Goal: Task Accomplishment & Management: Manage account settings

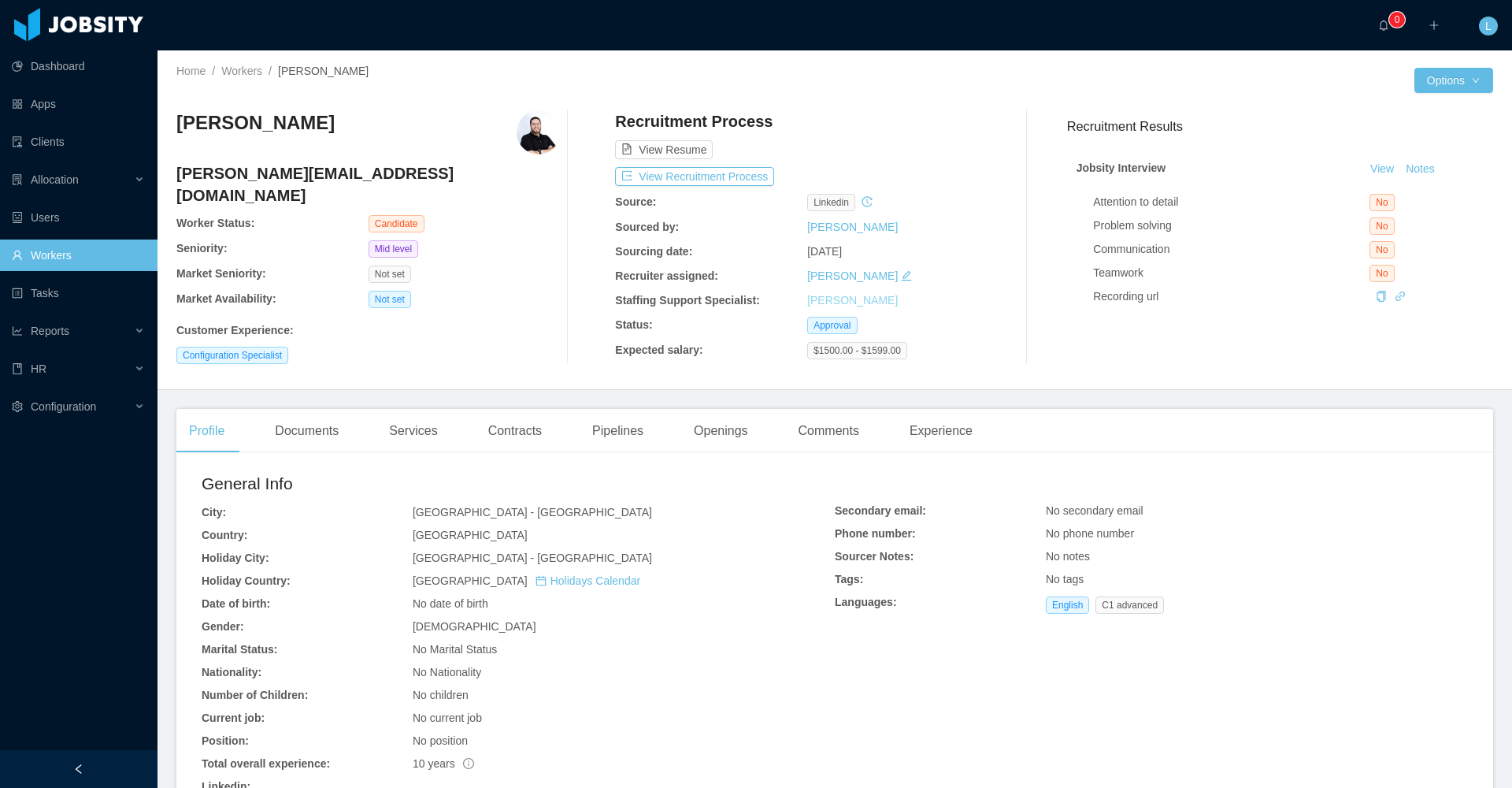
scroll to position [25, 0]
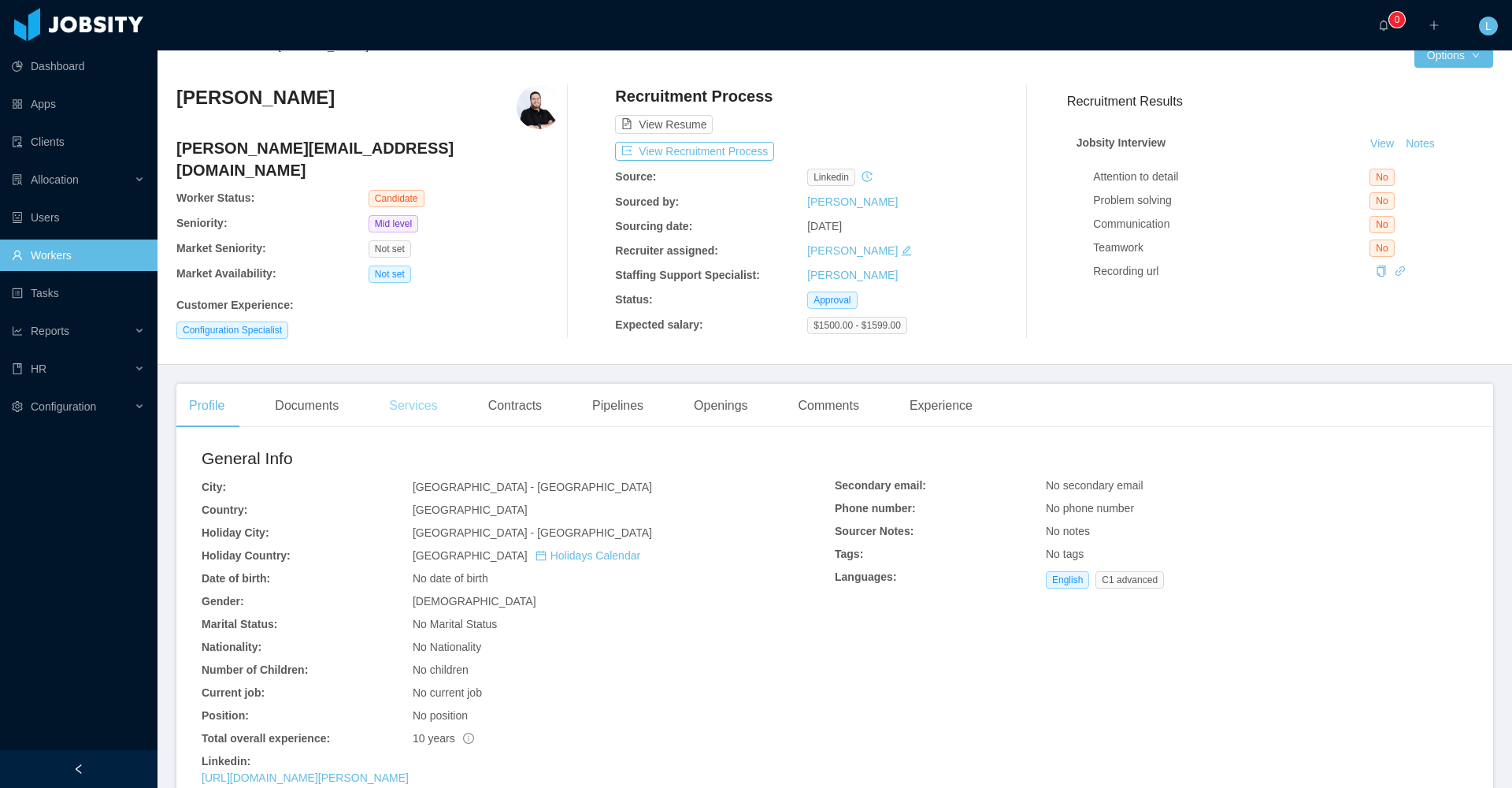
click at [426, 411] on div "Services" at bounding box center [414, 405] width 73 height 44
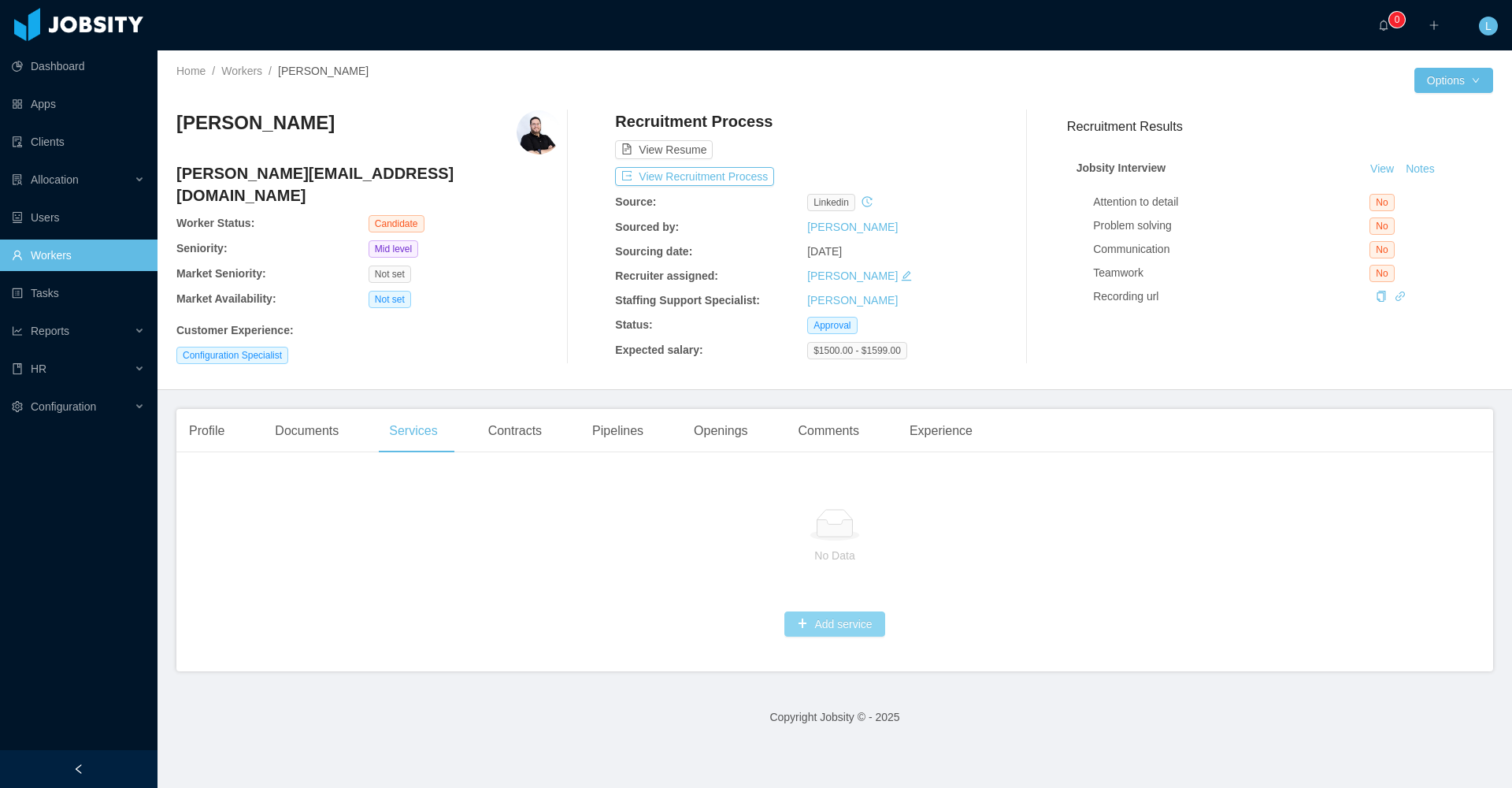
click at [557, 599] on button "Add service" at bounding box center [834, 624] width 100 height 25
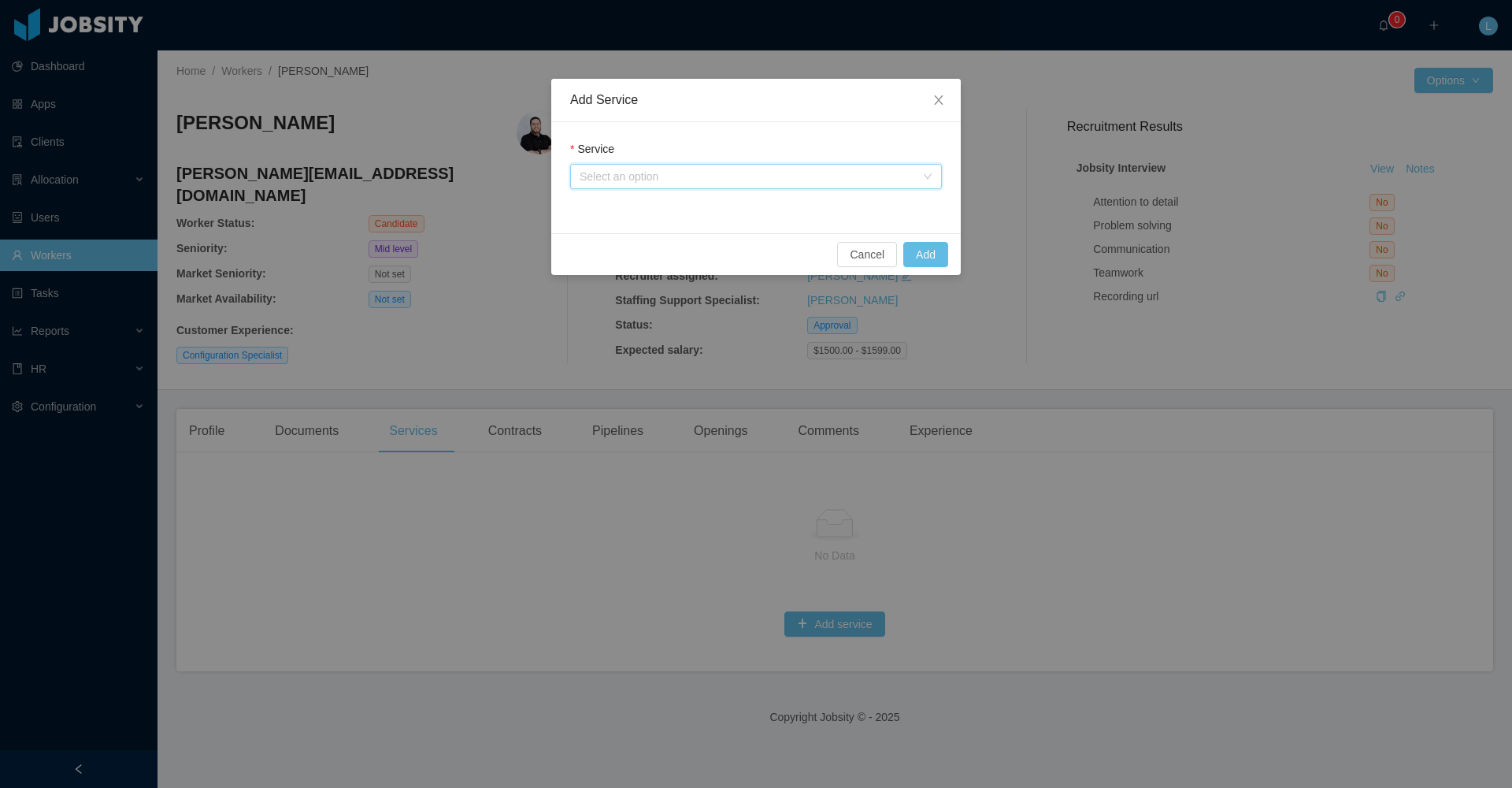
click at [557, 166] on div "Select an option" at bounding box center [751, 177] width 343 height 24
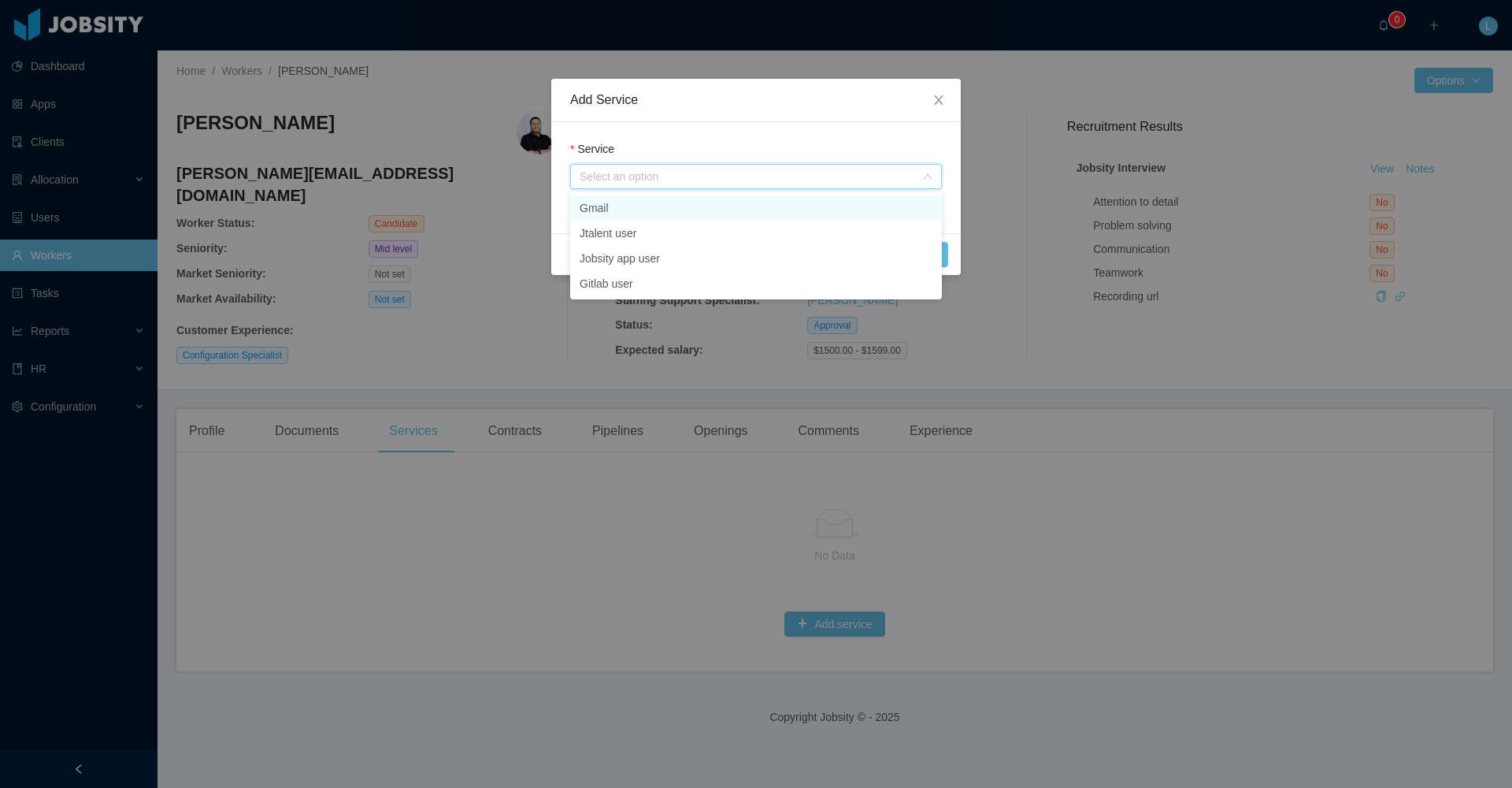
click at [557, 213] on li "Gmail" at bounding box center [756, 207] width 371 height 25
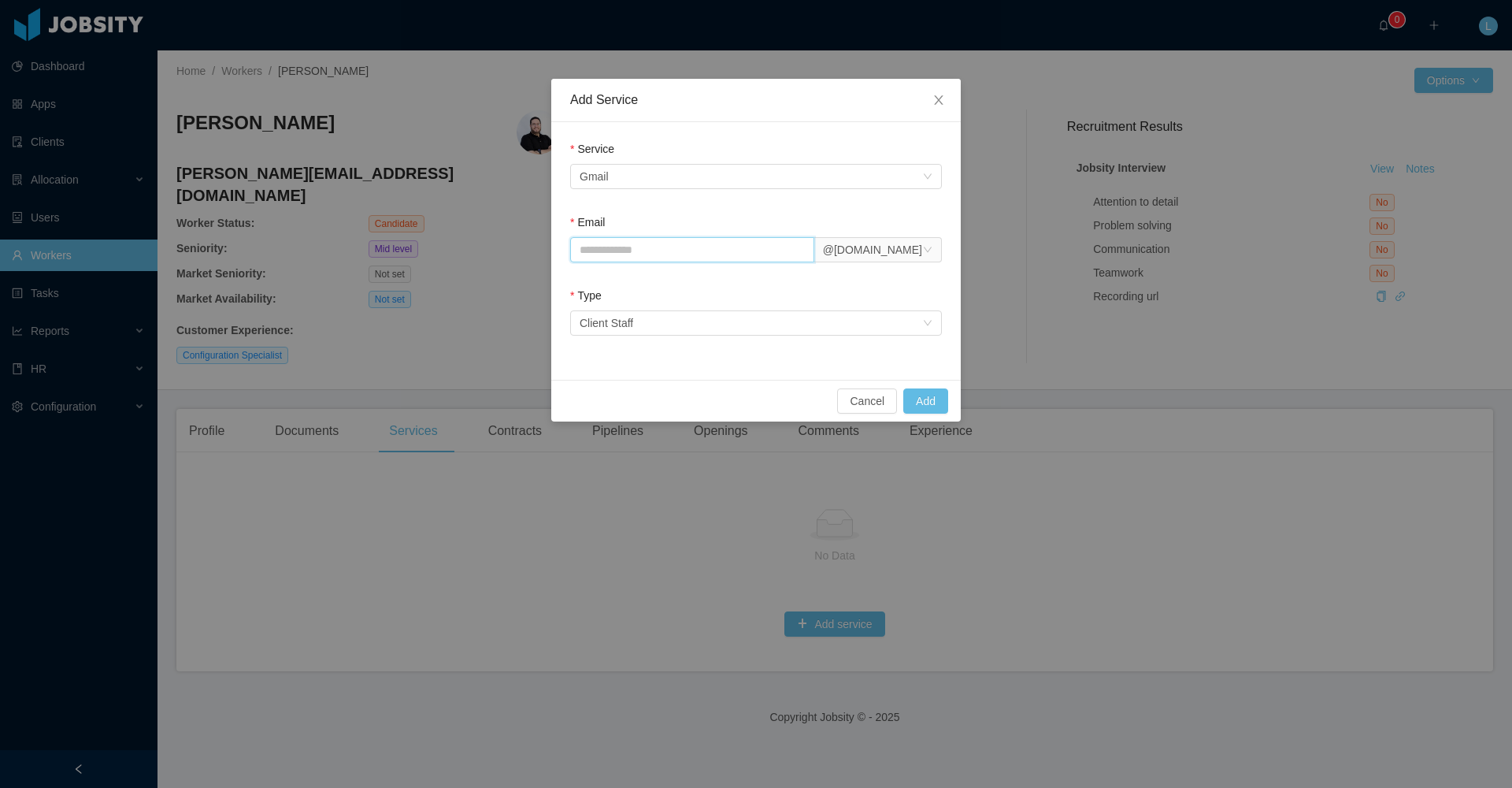
click at [557, 252] on input "Email" at bounding box center [692, 250] width 244 height 25
type input "**********"
click at [557, 329] on div "Select an option Client Staff" at bounding box center [751, 323] width 343 height 24
click at [557, 352] on li "Client Staff" at bounding box center [756, 354] width 371 height 25
click at [557, 334] on div "Select an option Client Staff" at bounding box center [751, 323] width 343 height 24
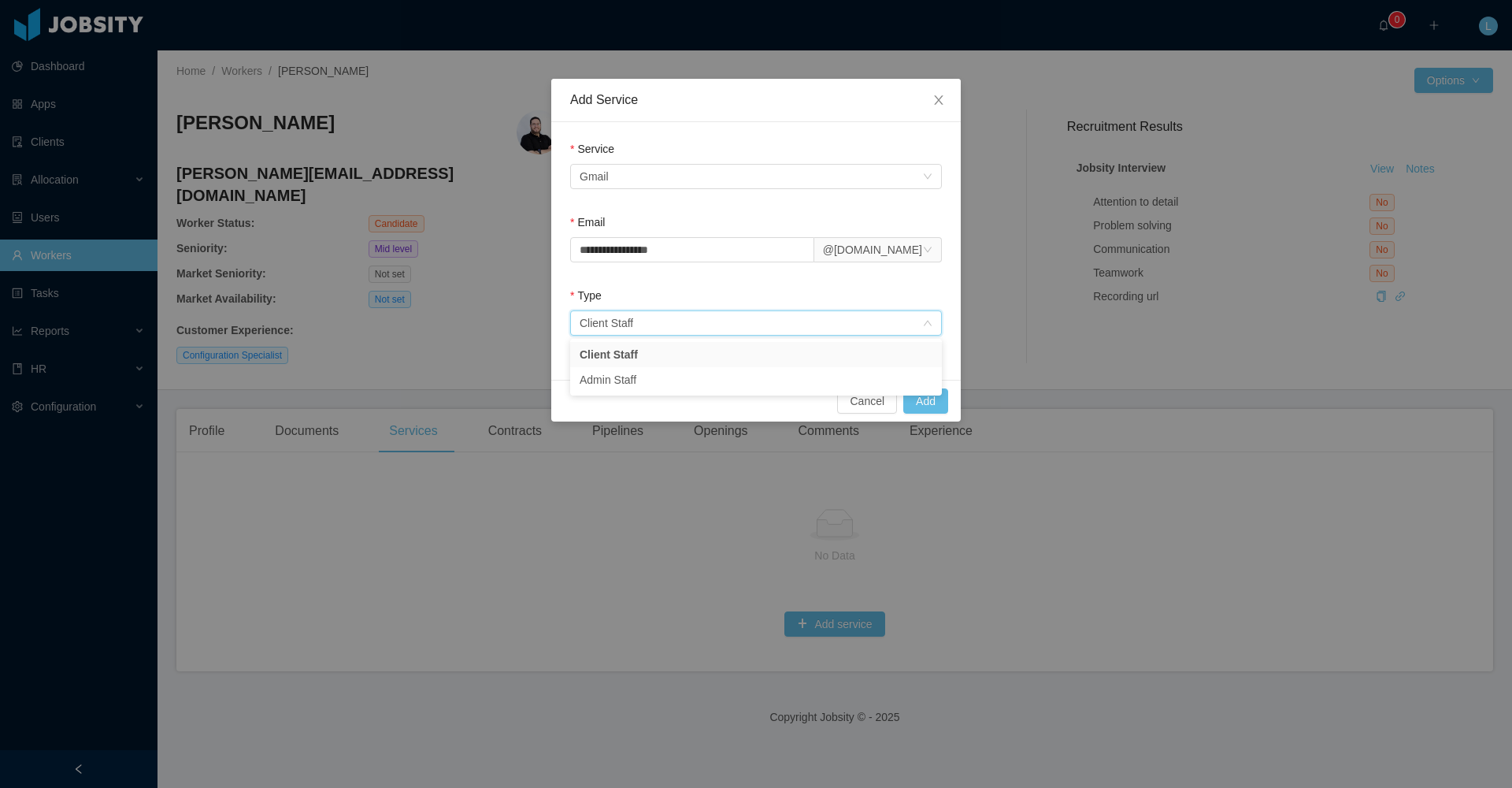
click at [557, 281] on form "**********" at bounding box center [756, 241] width 371 height 201
click at [557, 402] on button "Add" at bounding box center [925, 400] width 45 height 25
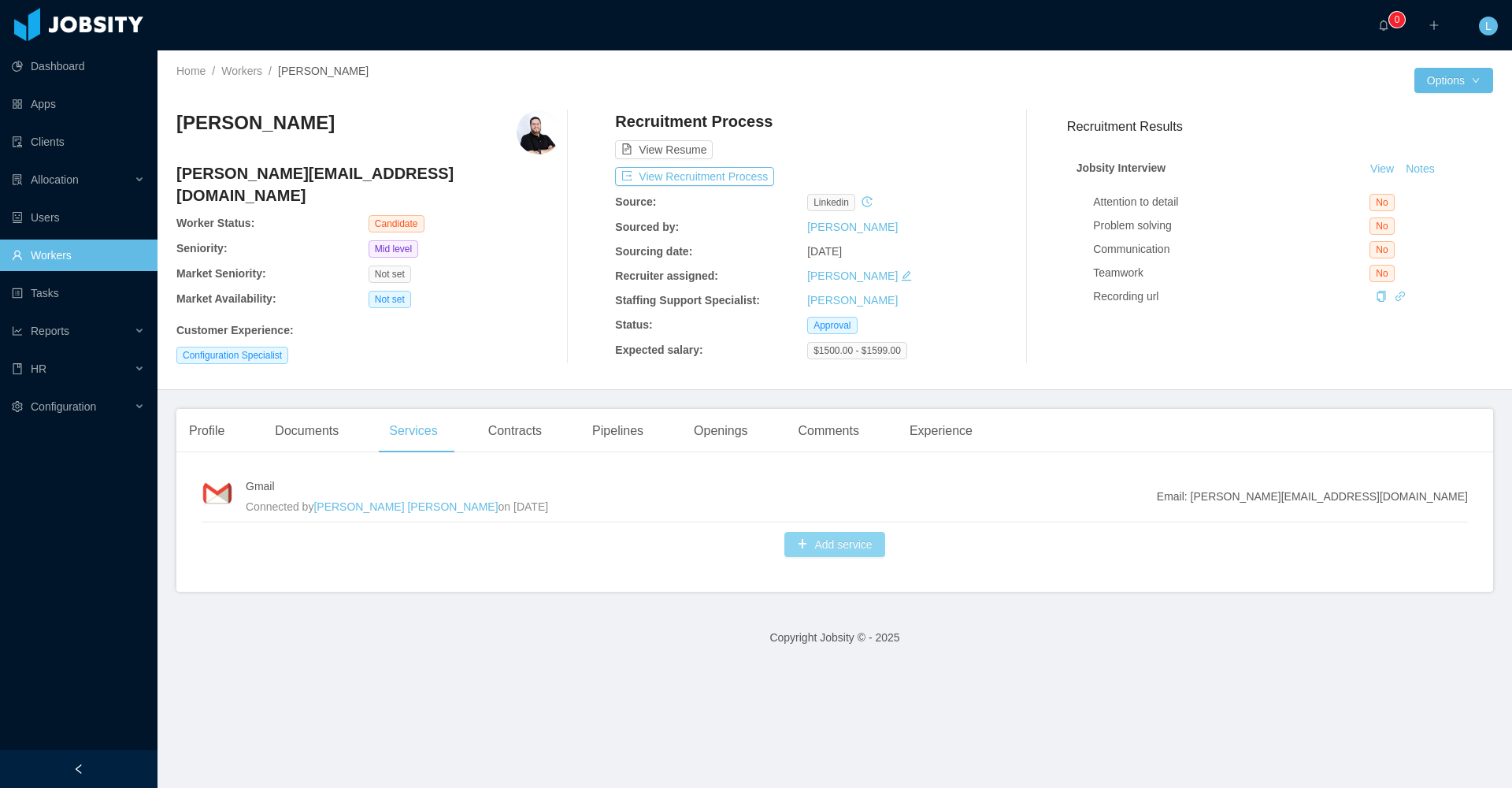
click at [557, 545] on button "Add service" at bounding box center [834, 544] width 100 height 25
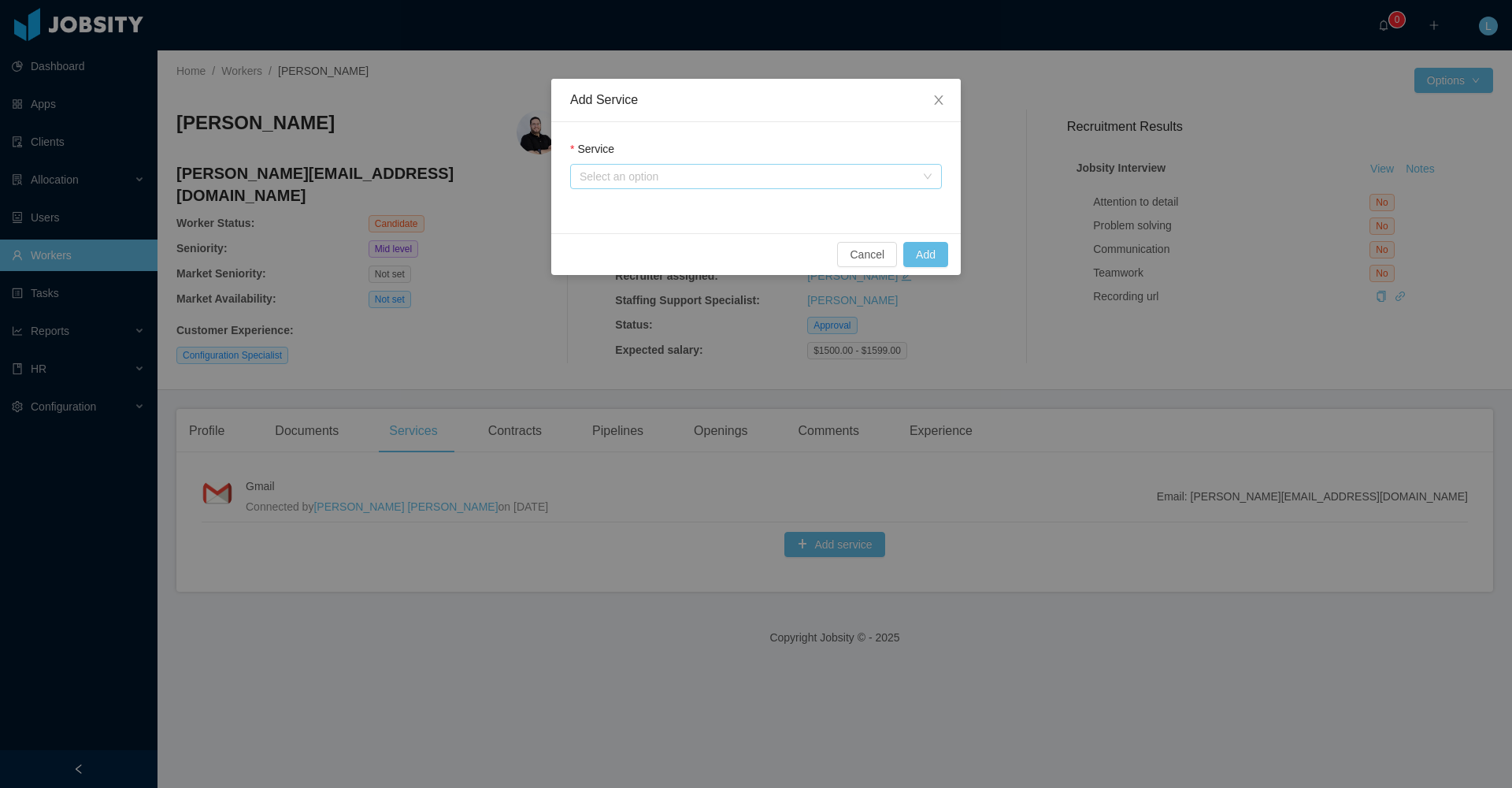
click at [557, 177] on div "Select an option" at bounding box center [747, 176] width 336 height 16
click at [557, 241] on li "Jobsity app user" at bounding box center [756, 233] width 371 height 25
click at [557, 263] on button "Add" at bounding box center [925, 254] width 45 height 25
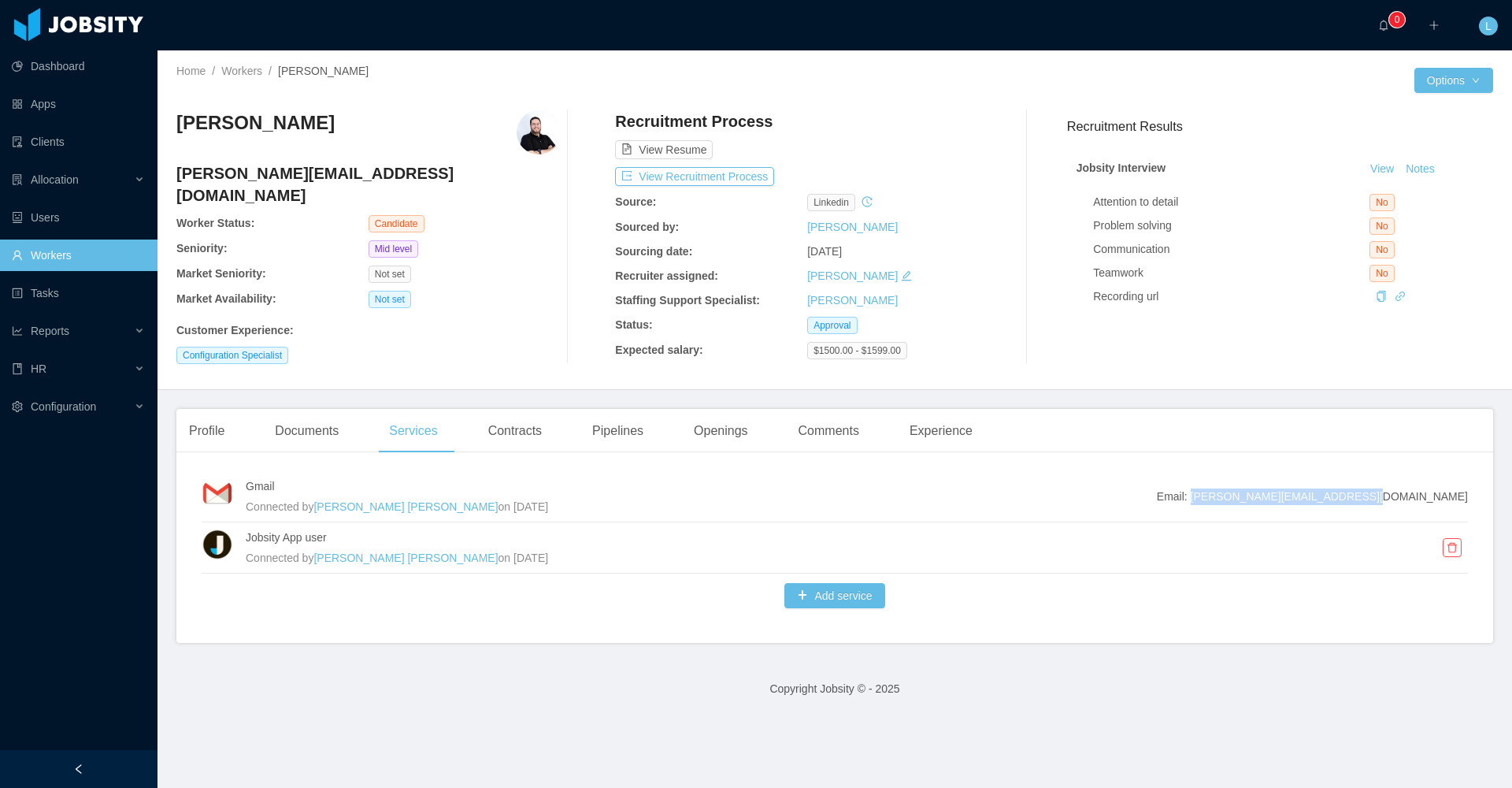
drag, startPoint x: 1293, startPoint y: 495, endPoint x: 1461, endPoint y: 494, distance: 168.0
click at [557, 494] on div "Gmail Connected by [PERSON_NAME] [PERSON_NAME] on [DATE] Email: [PERSON_NAME][E…" at bounding box center [834, 554] width 1317 height 178
copy span "[PERSON_NAME][EMAIL_ADDRESS][DOMAIN_NAME]"
click at [521, 385] on div "Home / Workers / [PERSON_NAME] / Options [PERSON_NAME] [PERSON_NAME][EMAIL_ADDR…" at bounding box center [834, 220] width 1354 height 339
